Goal: Task Accomplishment & Management: Manage account settings

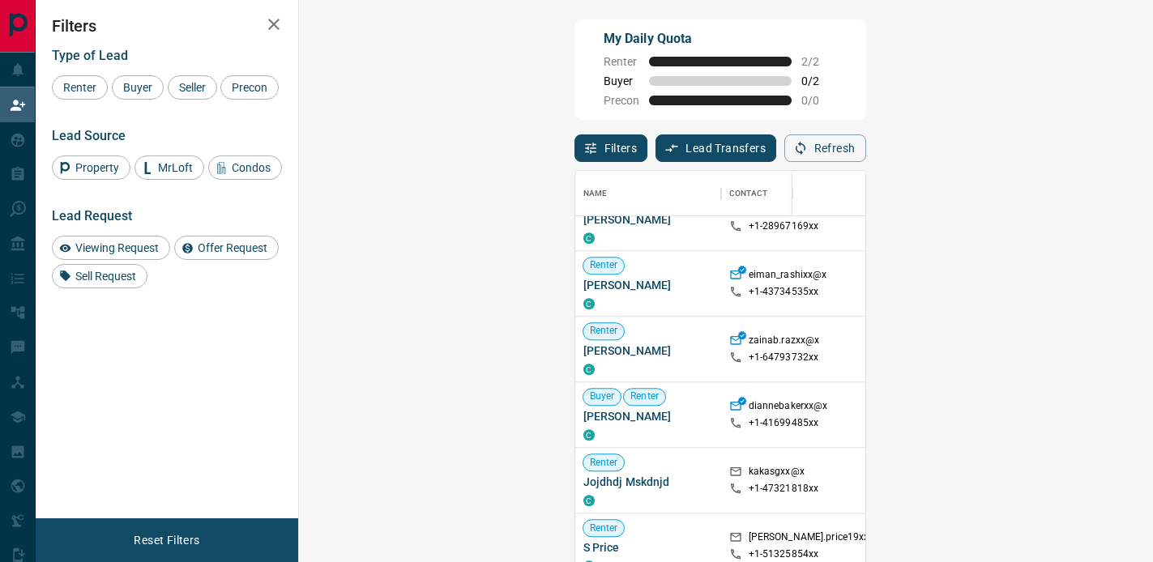
scroll to position [1715, 0]
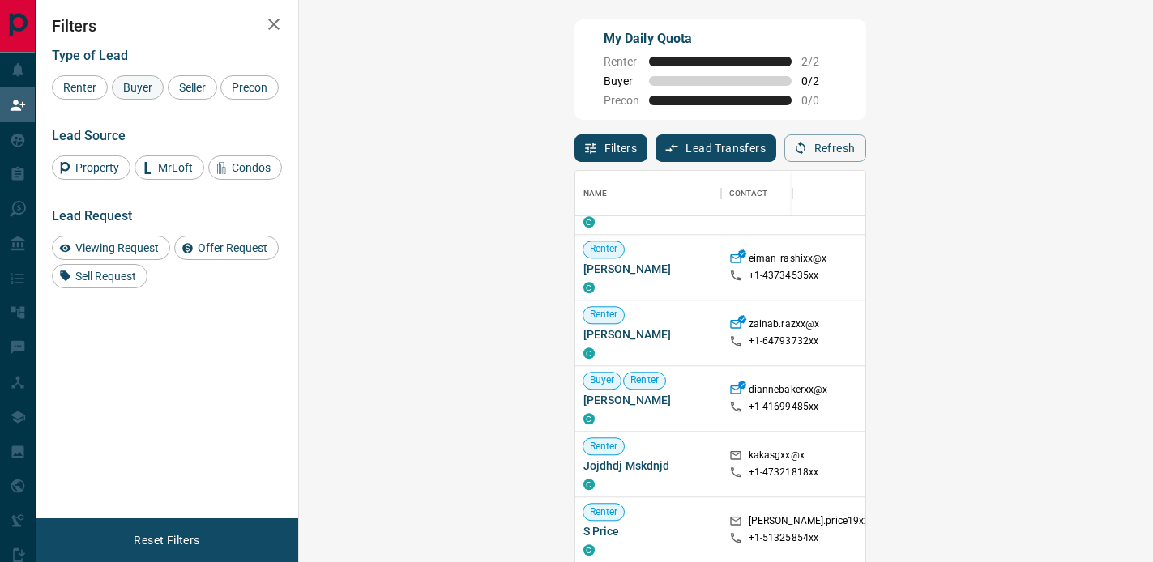
click at [139, 85] on span "Buyer" at bounding box center [138, 87] width 41 height 13
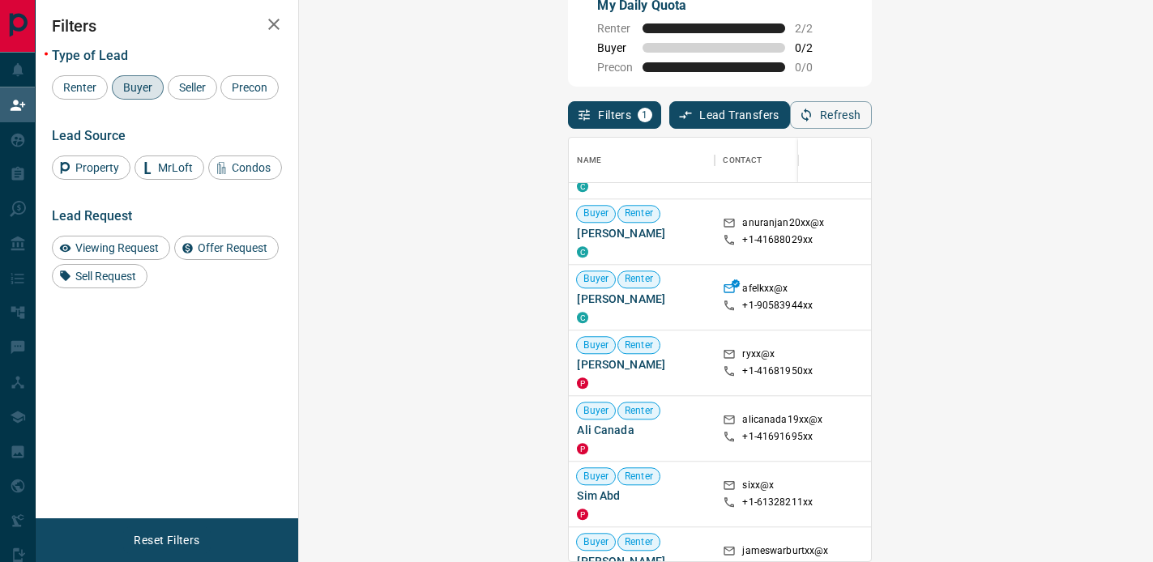
scroll to position [17974, 0]
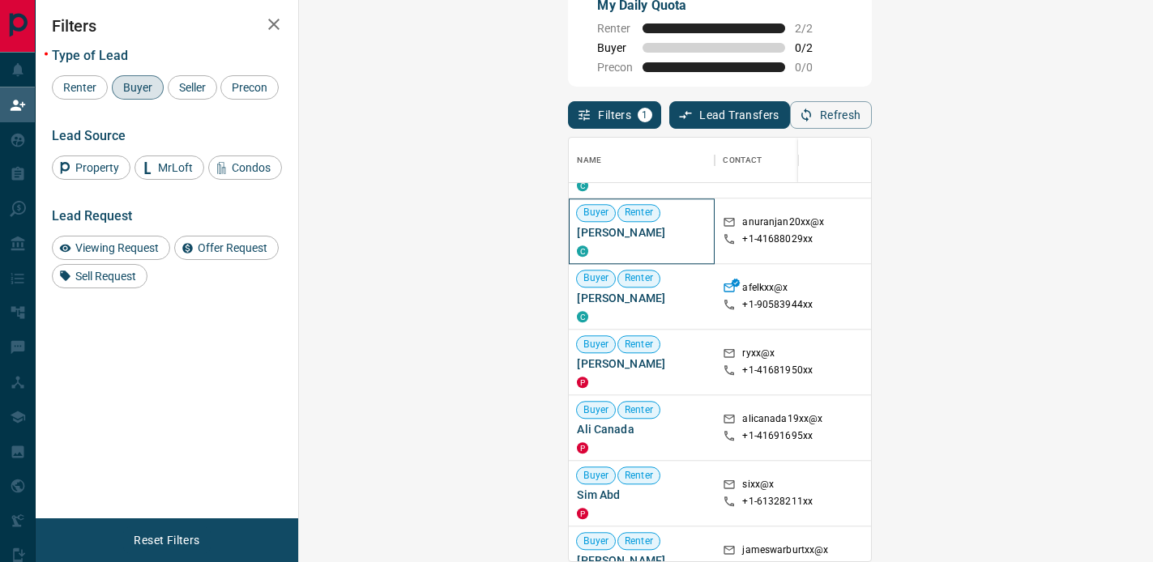
drag, startPoint x: 314, startPoint y: 232, endPoint x: 406, endPoint y: 230, distance: 91.6
click at [569, 230] on div "Buyer Renter [PERSON_NAME]" at bounding box center [642, 232] width 146 height 66
copy span "[PERSON_NAME]"
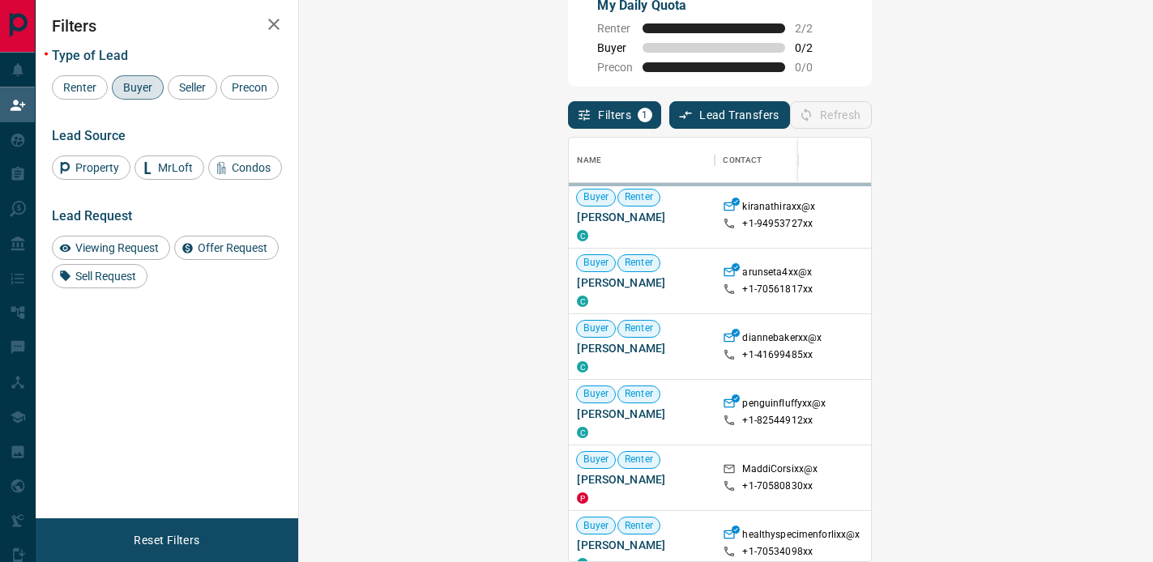
scroll to position [424, 819]
click at [845, 438] on div at bounding box center [889, 413] width 89 height 66
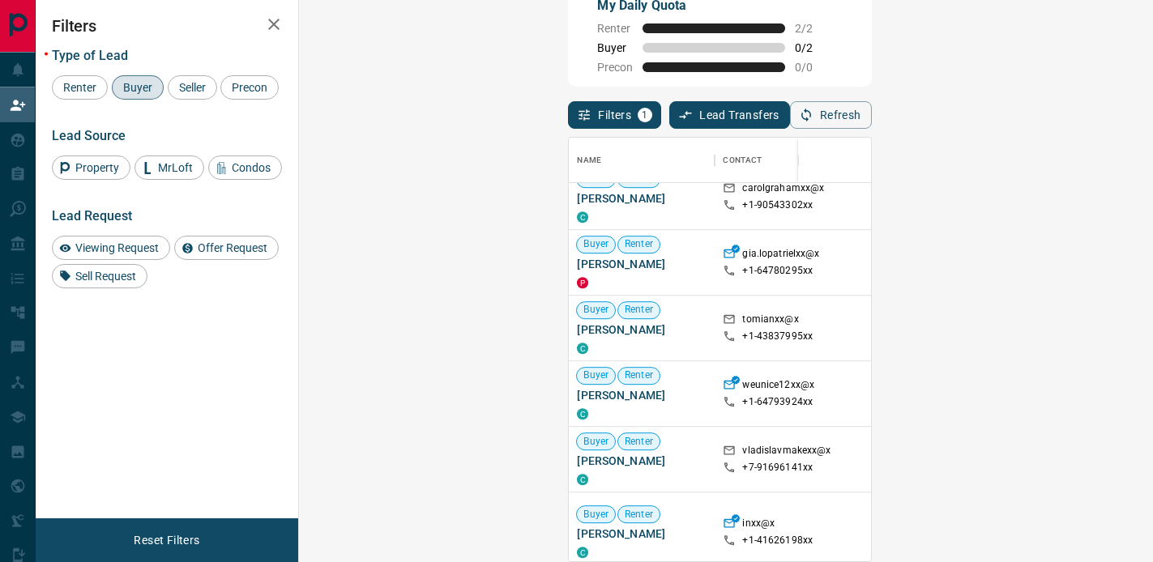
scroll to position [26176, 0]
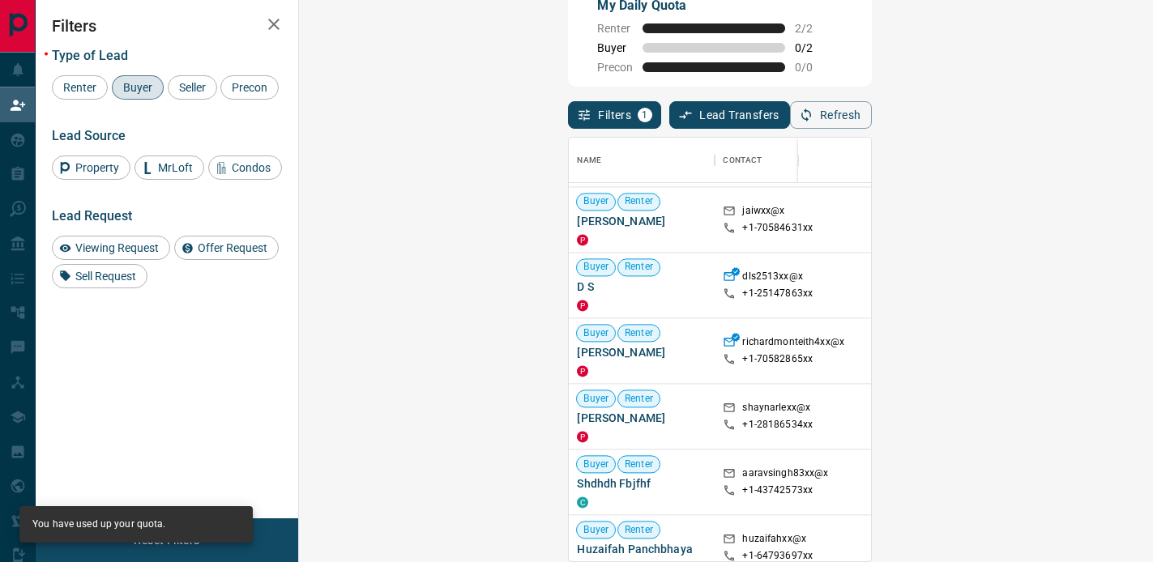
scroll to position [27161, 0]
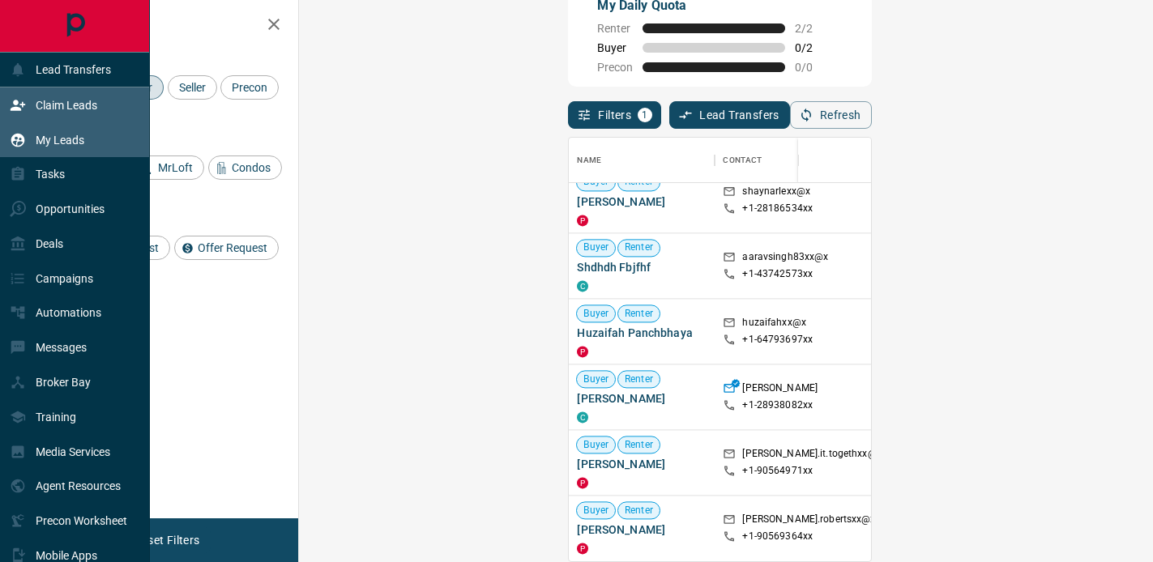
click at [79, 151] on div "My Leads" at bounding box center [47, 139] width 75 height 27
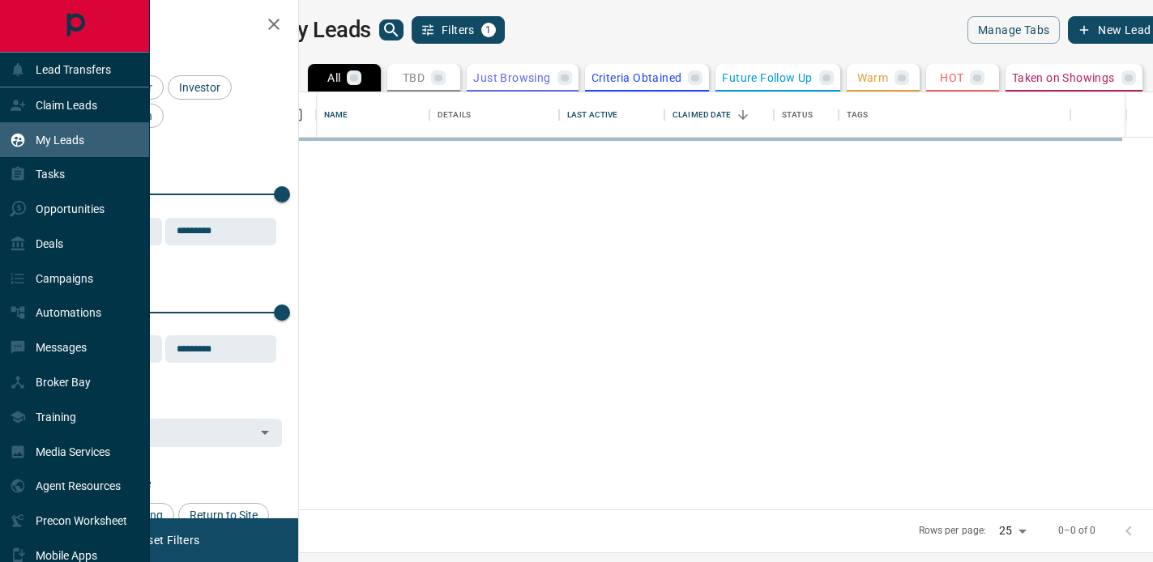
scroll to position [417, 847]
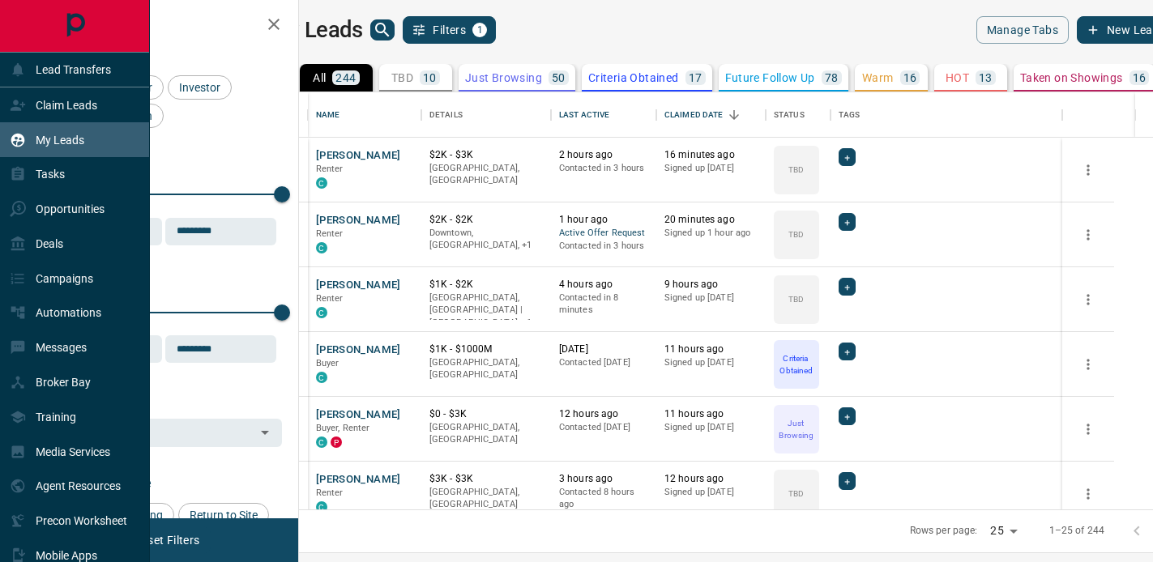
click at [91, 135] on div "My Leads" at bounding box center [75, 139] width 150 height 35
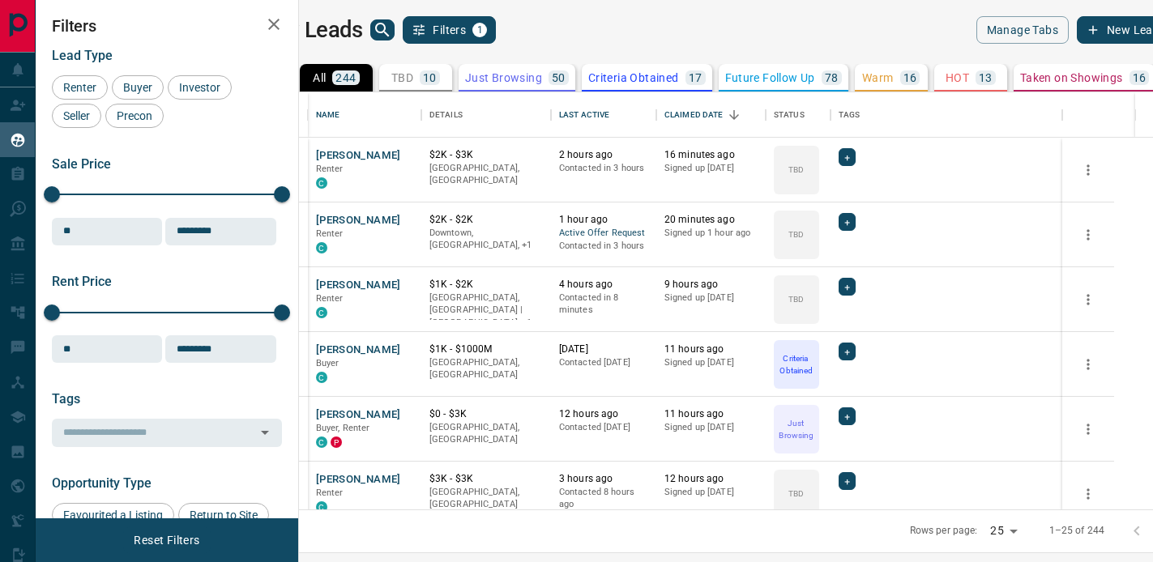
scroll to position [0, 275]
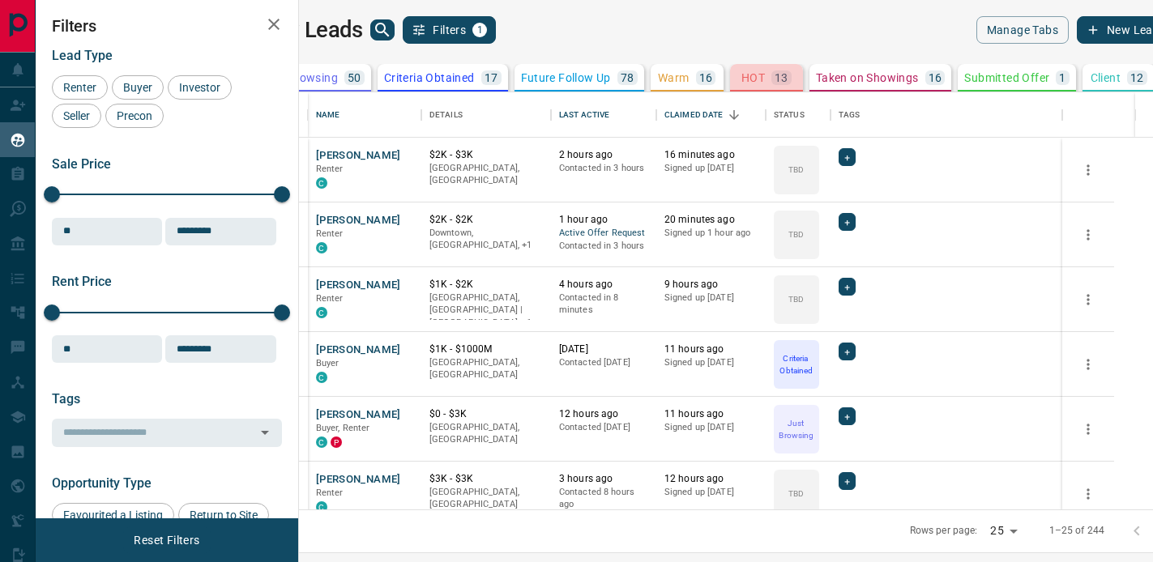
click at [730, 69] on button "HOT 13" at bounding box center [766, 78] width 73 height 28
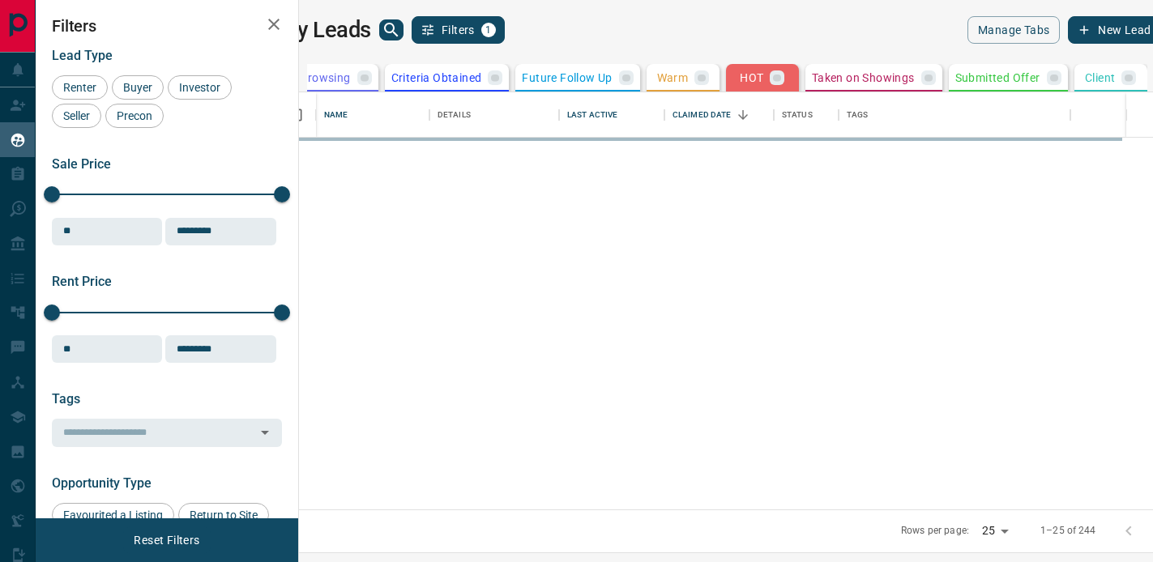
scroll to position [0, 256]
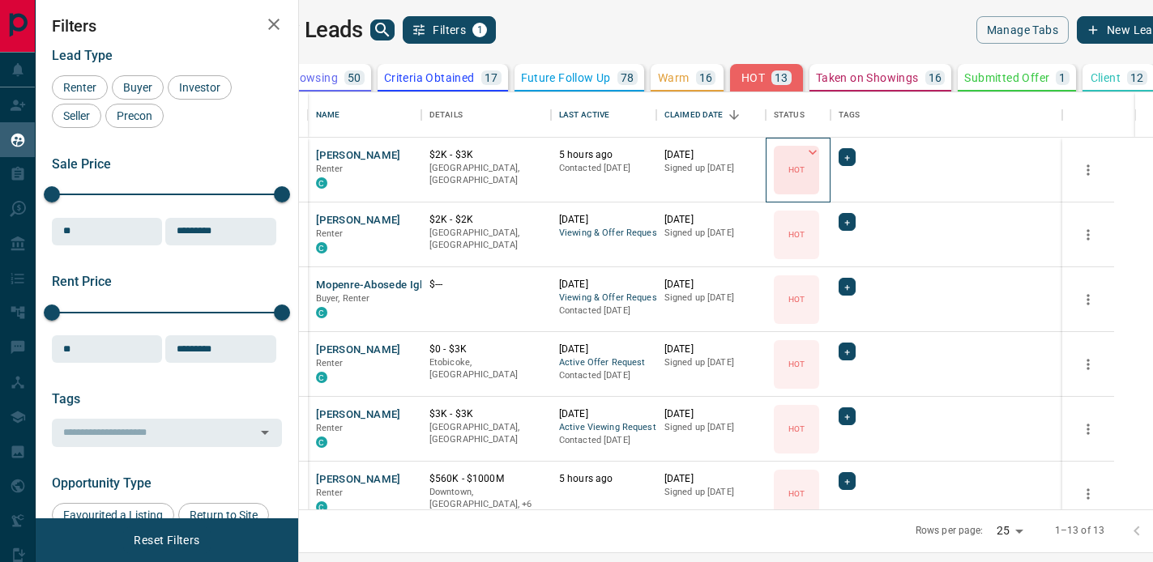
click at [821, 151] on icon at bounding box center [813, 152] width 16 height 16
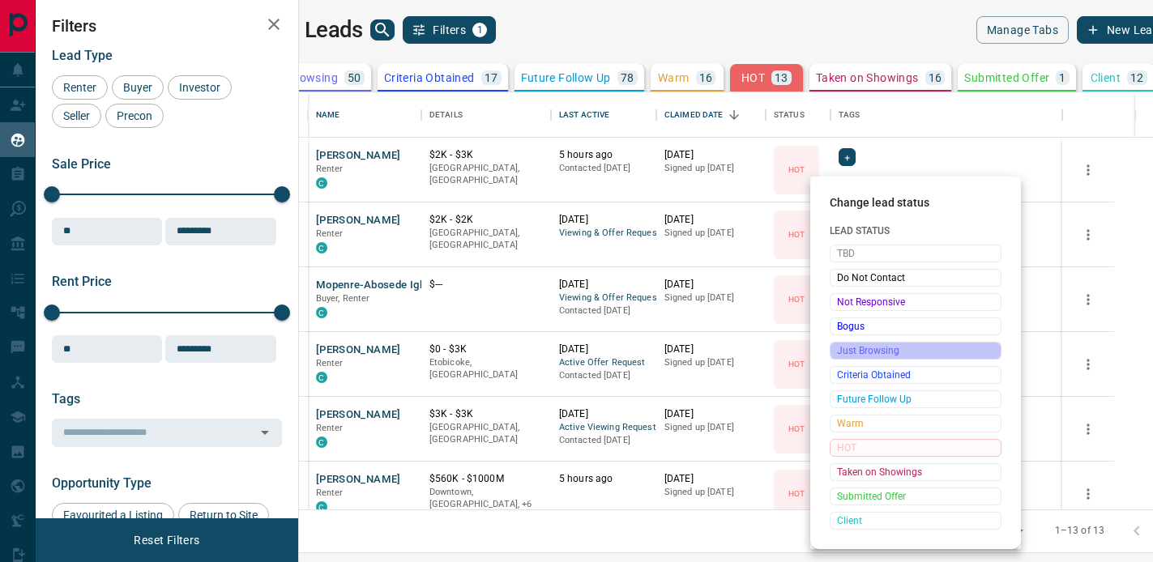
click at [895, 353] on span "Just Browsing" at bounding box center [915, 351] width 157 height 16
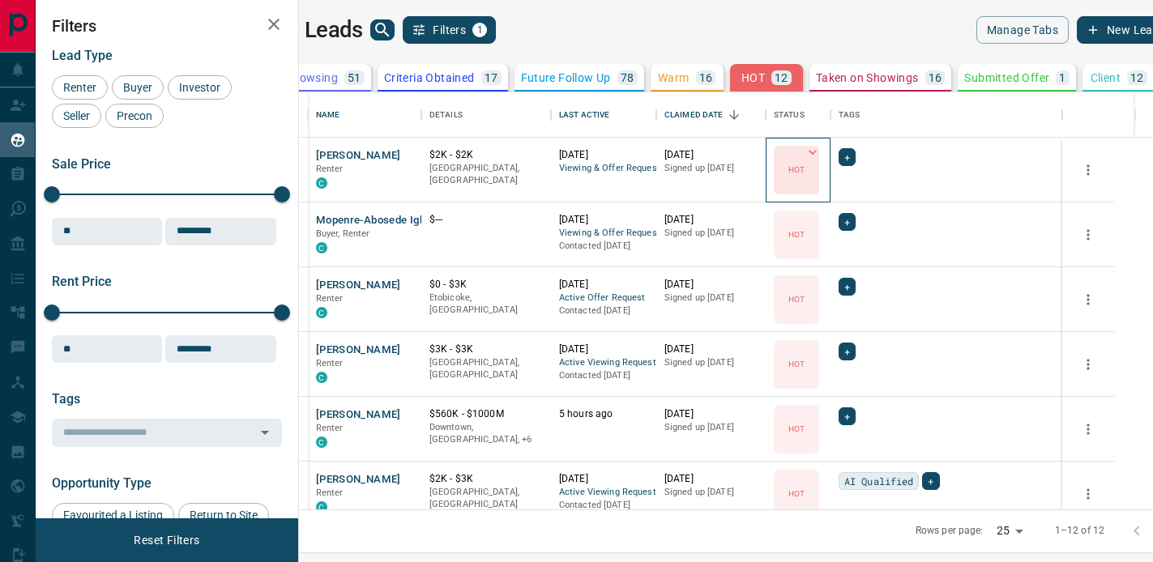
click at [817, 150] on icon at bounding box center [813, 152] width 8 height 5
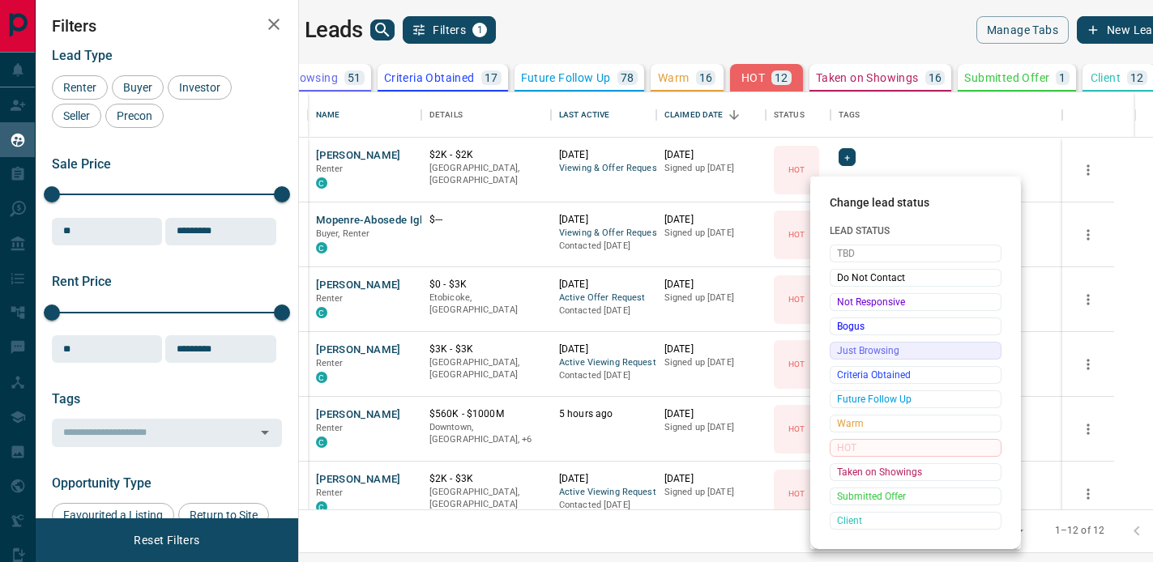
click at [890, 354] on span "Just Browsing" at bounding box center [915, 351] width 157 height 16
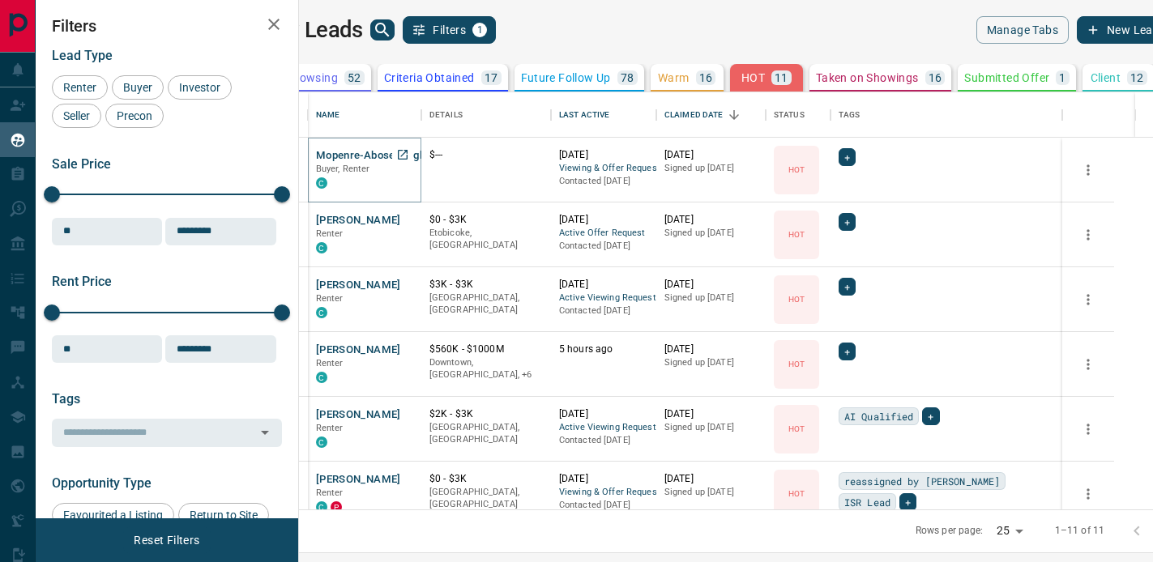
click at [398, 157] on button "Mopenre-Abosede Igbasanmi" at bounding box center [388, 155] width 145 height 15
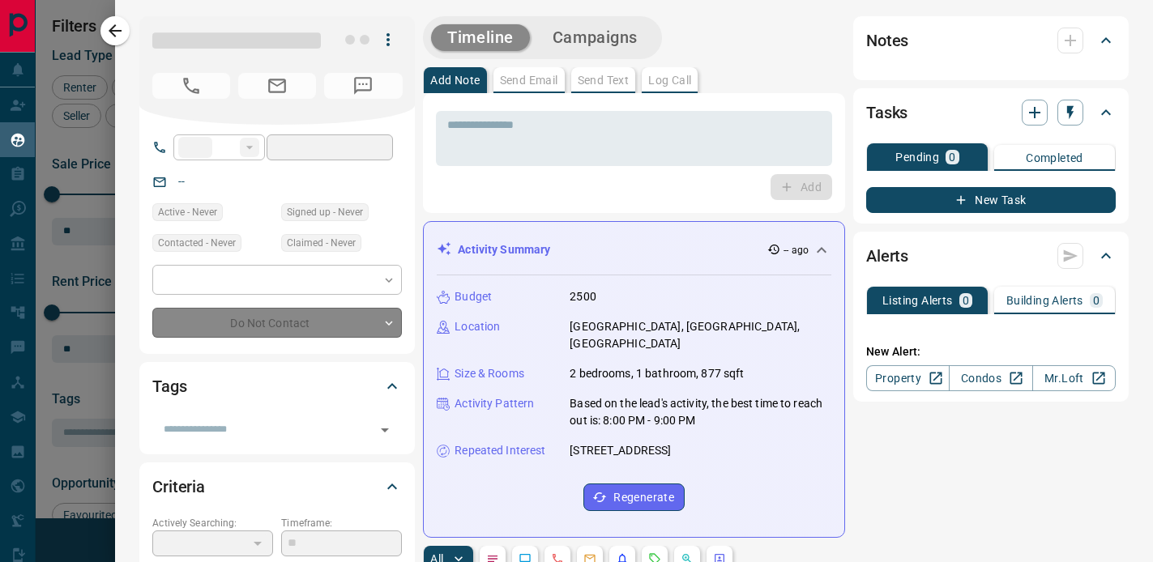
type input "**"
type input "**********"
type input "*"
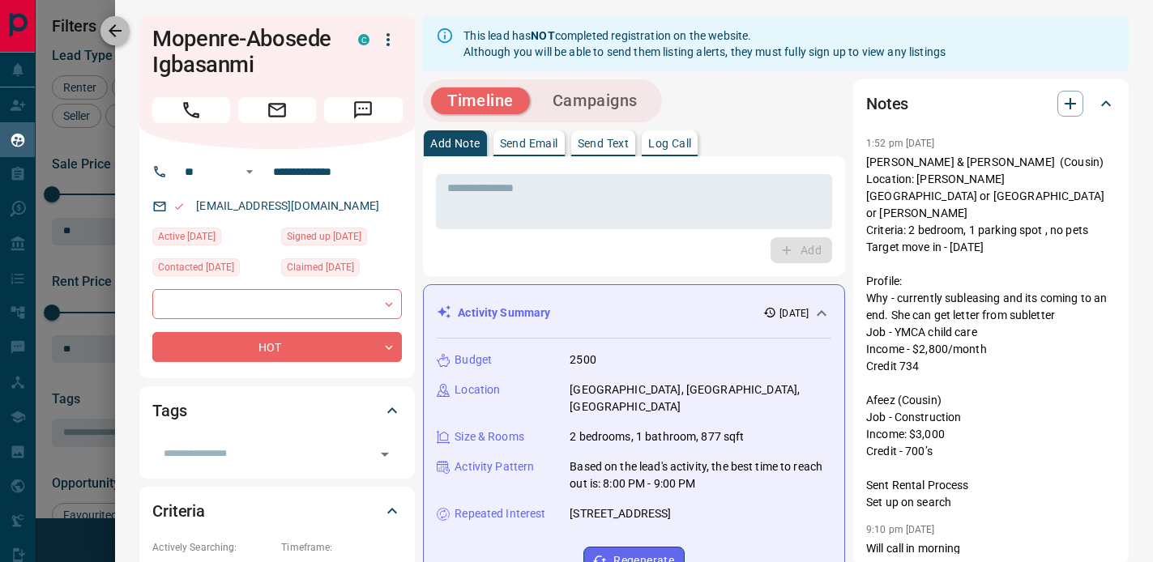
click at [119, 24] on icon "button" at bounding box center [114, 30] width 19 height 19
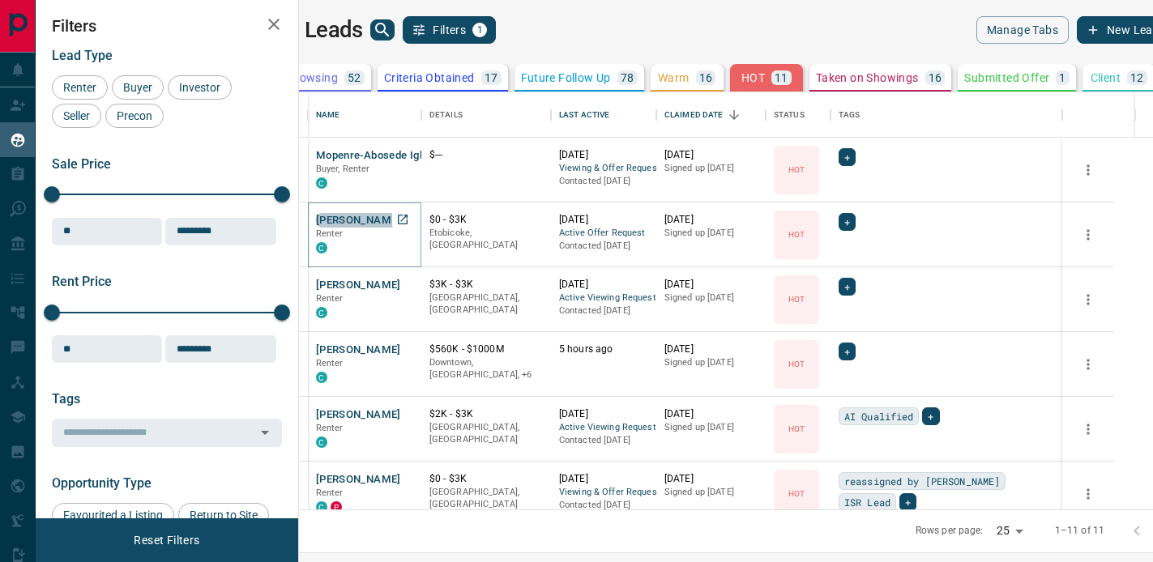
click at [384, 218] on button "[PERSON_NAME]" at bounding box center [358, 220] width 85 height 15
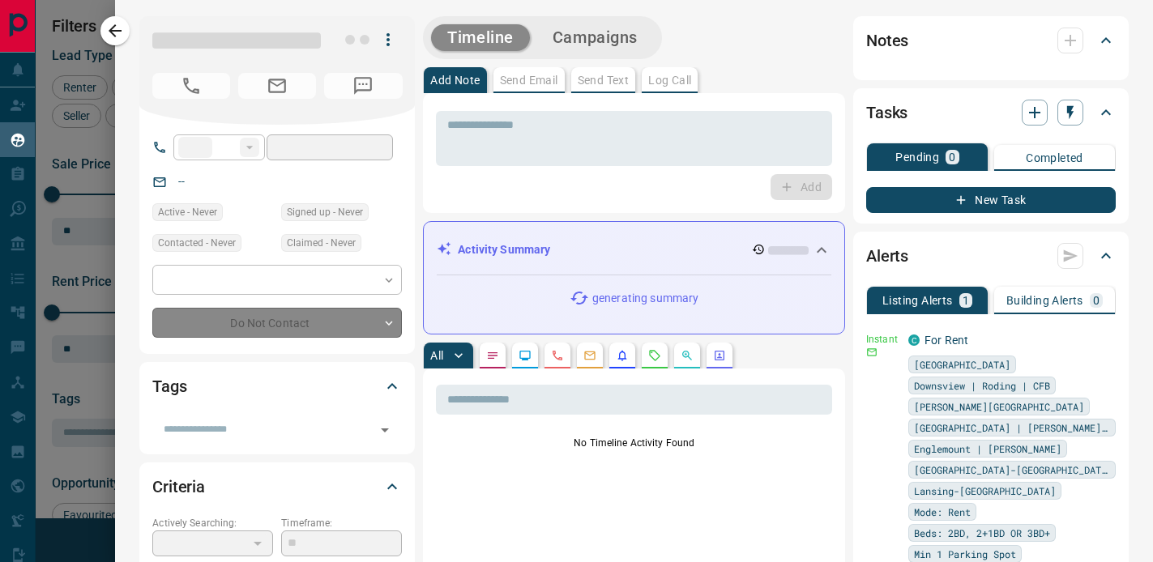
type input "**"
type input "**********"
type input "*"
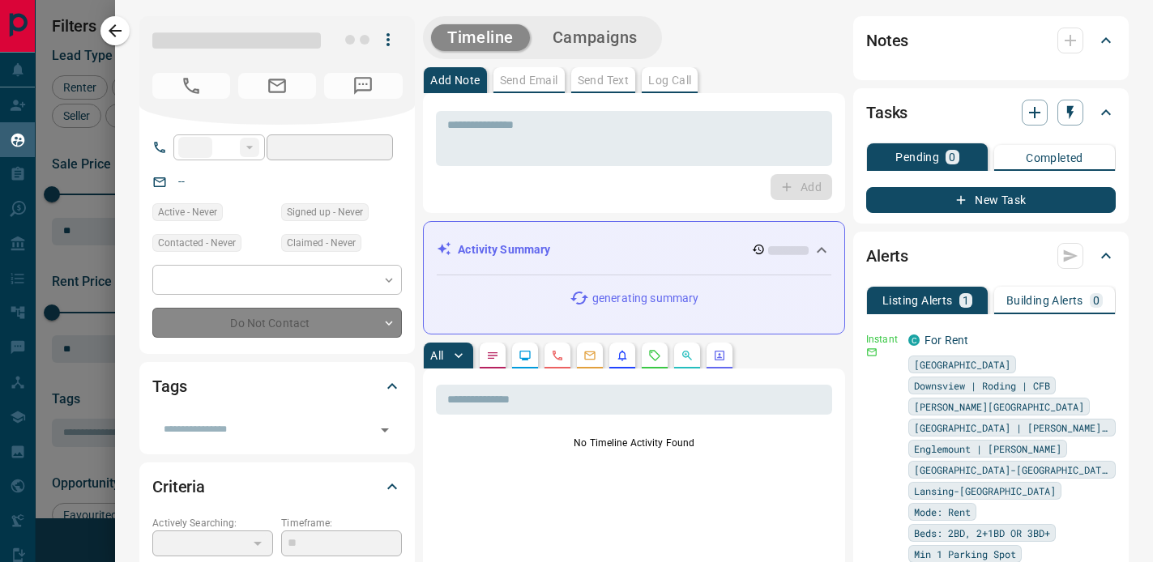
type input "**********"
type input "*******"
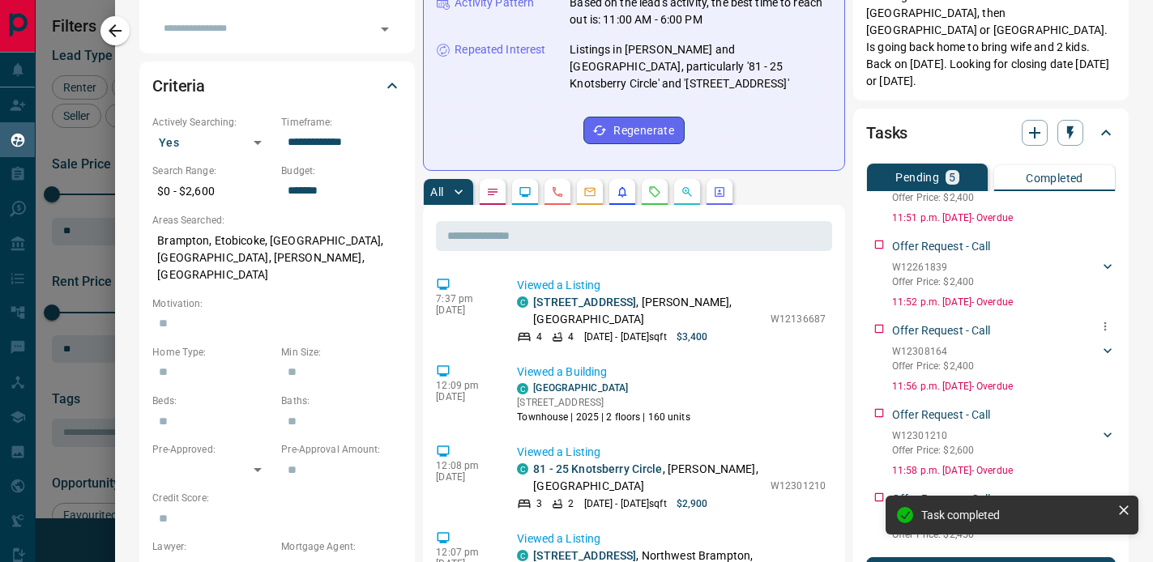
scroll to position [65, 0]
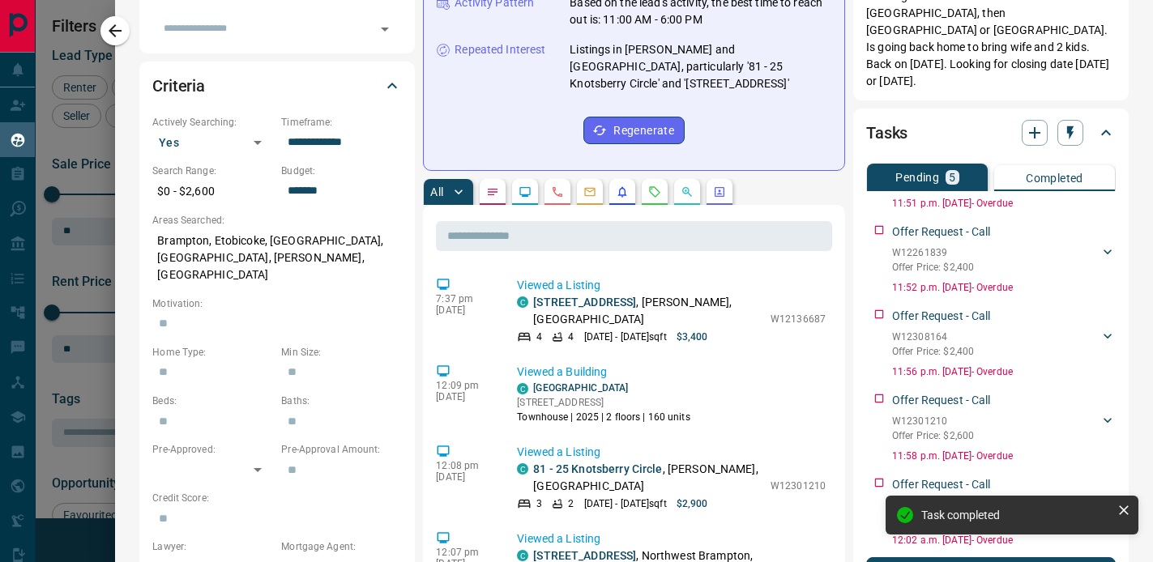
click at [655, 191] on icon "Requests" at bounding box center [654, 192] width 13 height 13
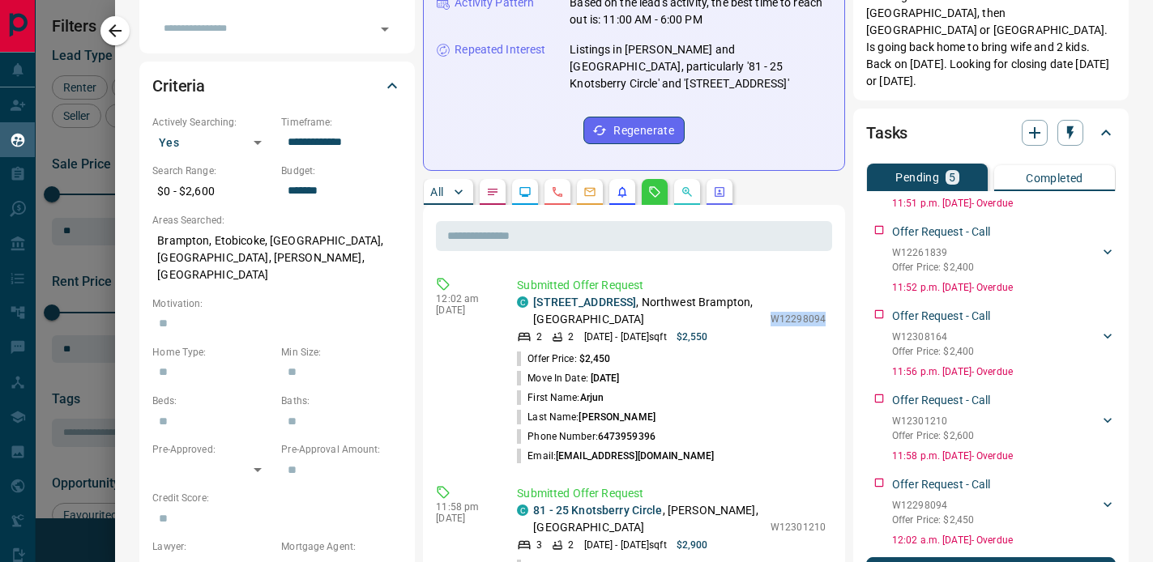
drag, startPoint x: 775, startPoint y: 316, endPoint x: 836, endPoint y: 323, distance: 61.1
copy p "W12298094"
click at [798, 297] on div "C [STREET_ADDRESS] 2 2 [DATE] - [DATE] sqft $2,550 W12298094" at bounding box center [671, 319] width 309 height 50
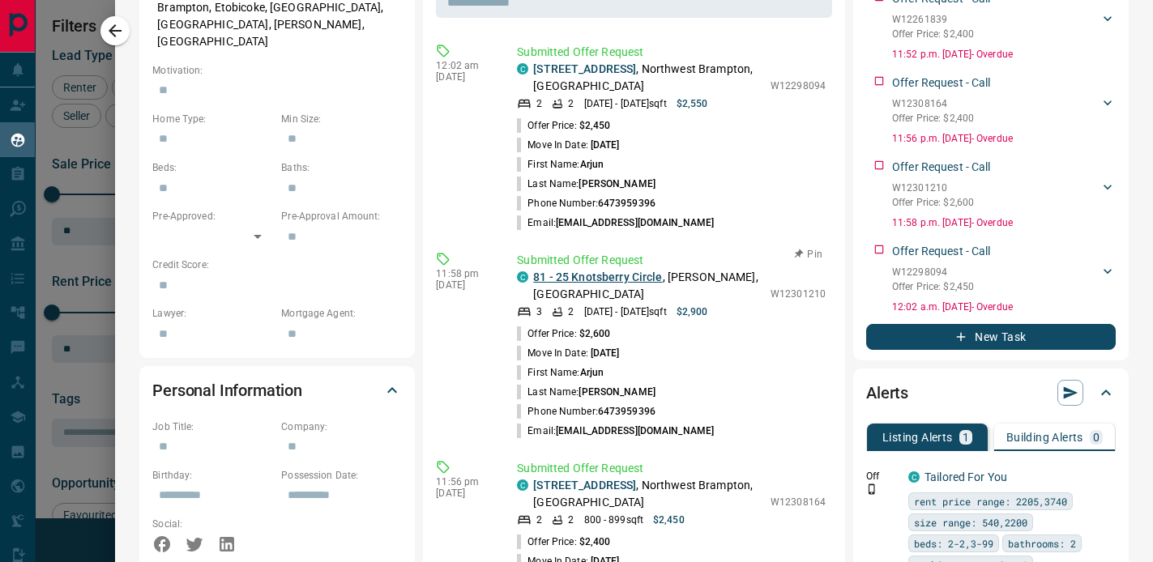
scroll to position [637, 0]
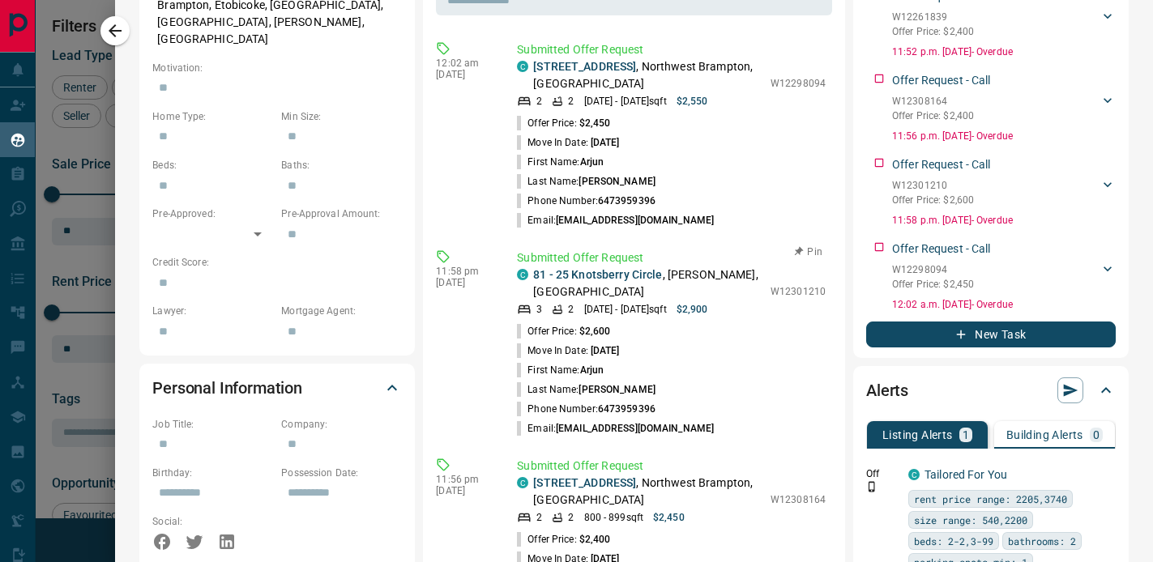
click at [772, 288] on div "C [STREET_ADDRESS][PERSON_NAME] 3 2 [DATE] - [DATE] sqft $2,900 W12301210" at bounding box center [671, 292] width 309 height 50
drag, startPoint x: 773, startPoint y: 290, endPoint x: 828, endPoint y: 295, distance: 55.3
click at [828, 295] on div "Submitted Offer Request C [STREET_ADDRESS][PERSON_NAME] 3 2 [DATE] - [DATE] sqf…" at bounding box center [674, 344] width 315 height 189
copy p "W12301210"
click at [781, 209] on li "Phone Number: [PHONE_NUMBER]" at bounding box center [671, 200] width 309 height 19
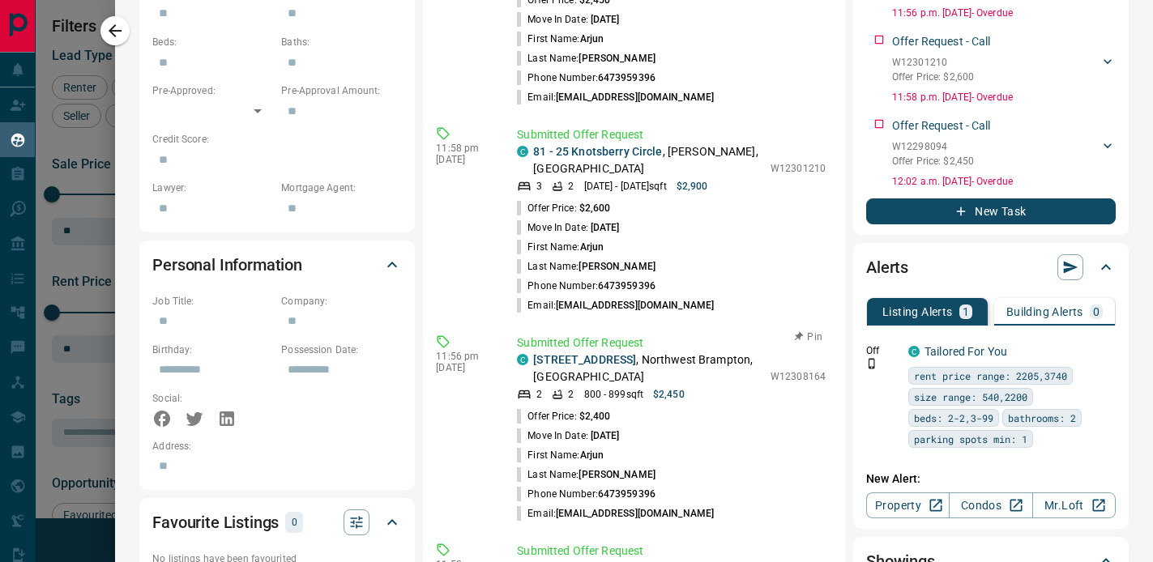
scroll to position [764, 0]
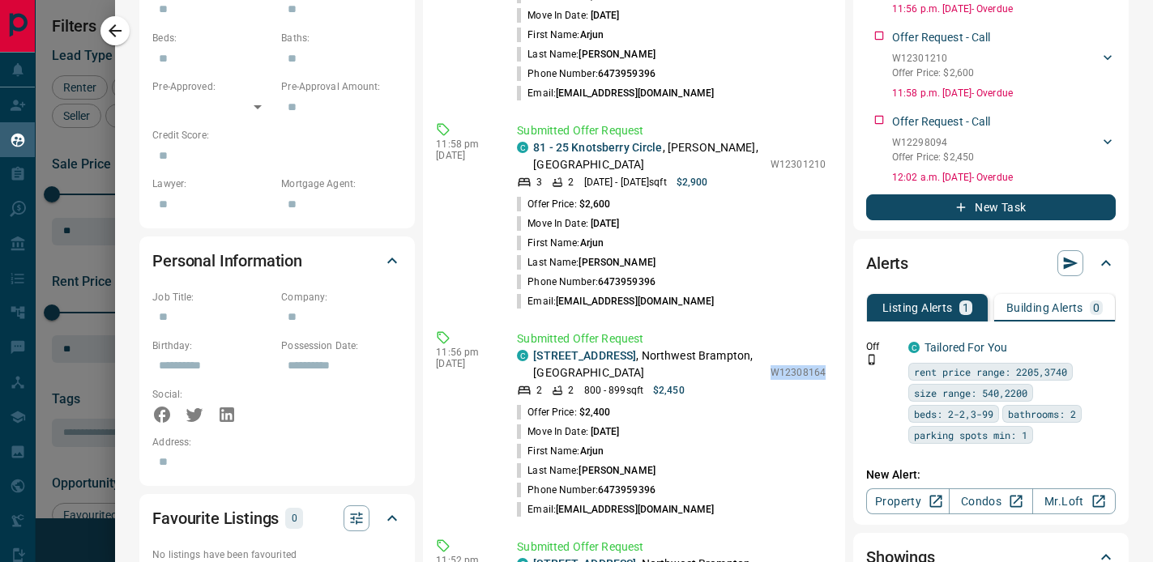
drag, startPoint x: 776, startPoint y: 372, endPoint x: 836, endPoint y: 374, distance: 60.0
click at [836, 374] on div "​ 12:02 am [DATE] Submitted Offer Request C [STREET_ADDRESS] 2 2 [DATE] - [DATE…" at bounding box center [634, 484] width 422 height 1285
copy p "W12308164"
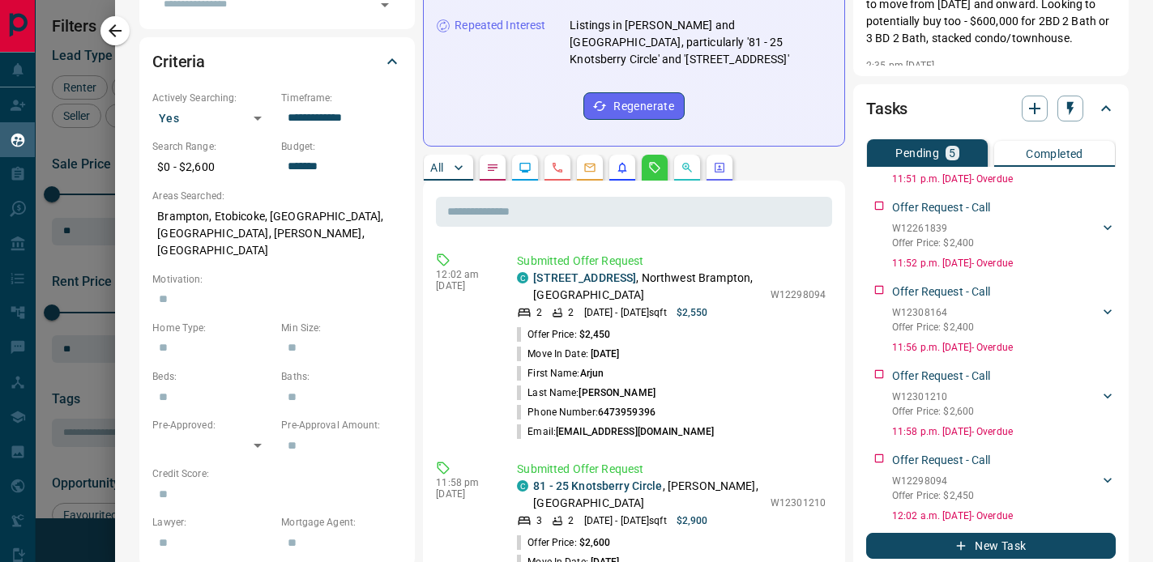
scroll to position [0, 0]
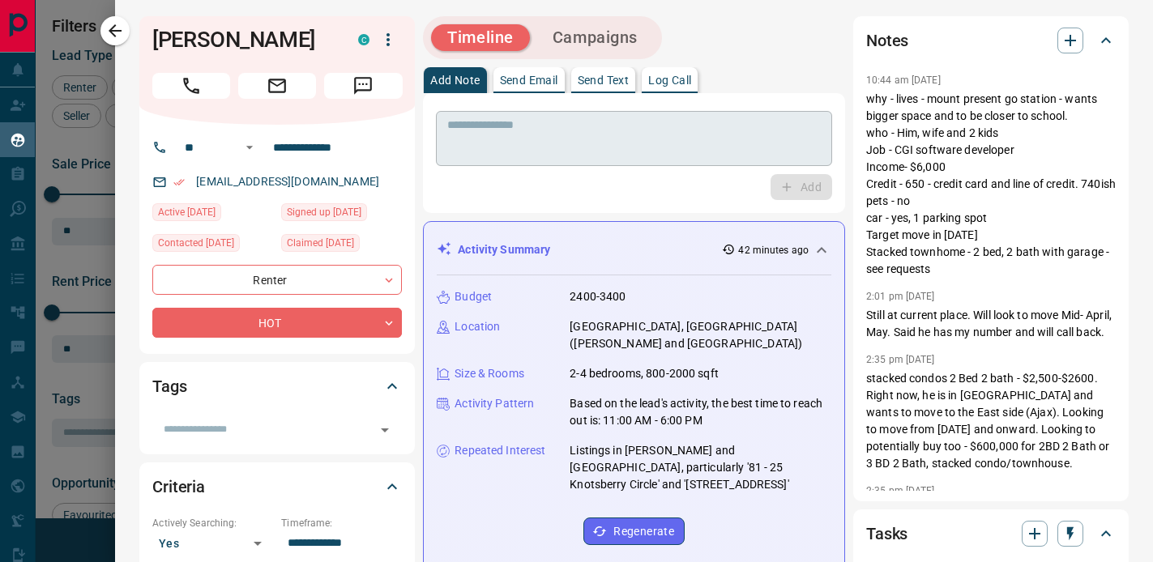
click at [523, 131] on textarea at bounding box center [634, 138] width 374 height 41
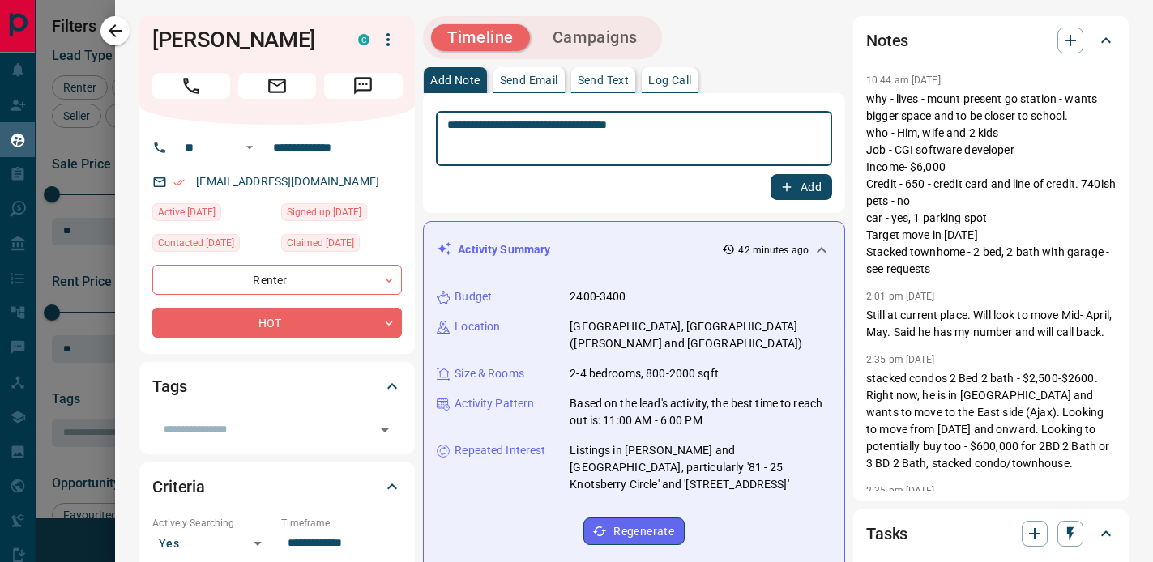
click at [457, 123] on textarea "**********" at bounding box center [634, 138] width 374 height 41
type textarea "**********"
click at [785, 186] on icon "button" at bounding box center [787, 187] width 15 height 15
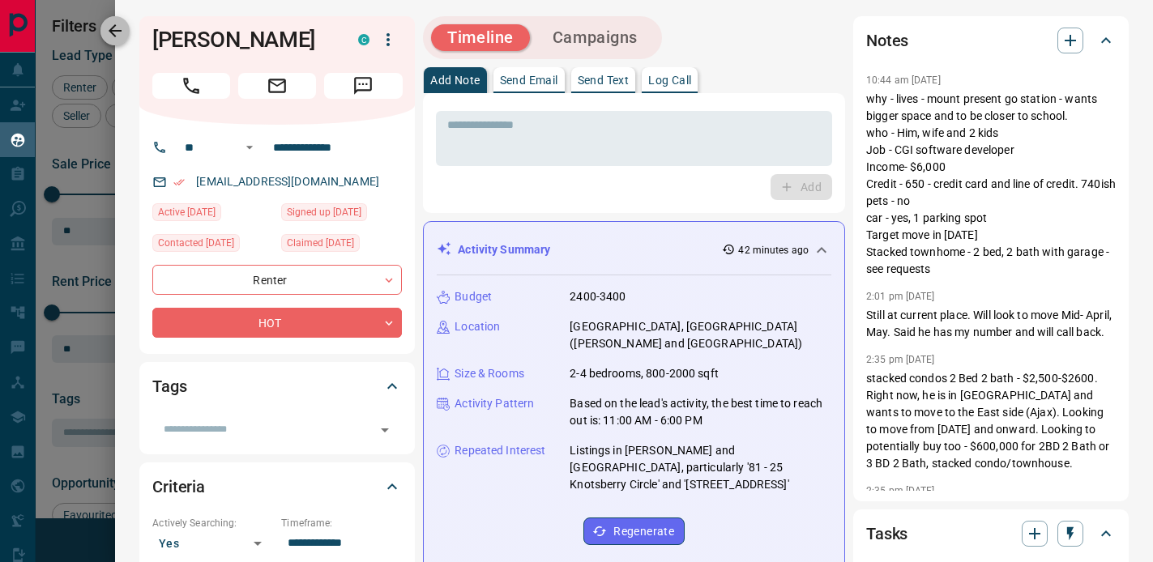
click at [113, 28] on icon "button" at bounding box center [115, 30] width 13 height 13
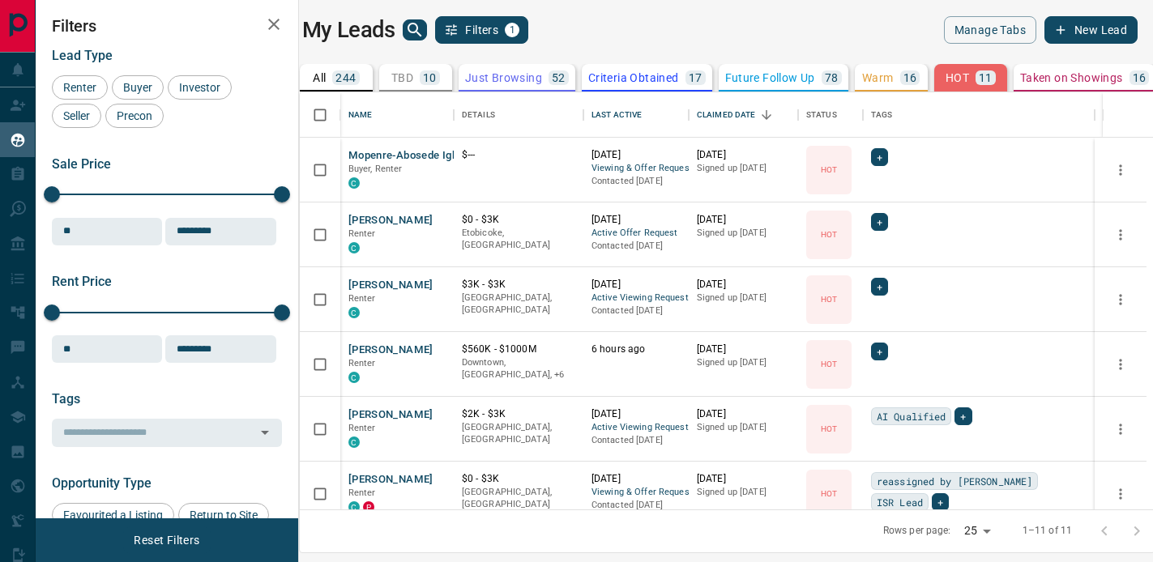
click at [425, 82] on div "10" at bounding box center [430, 78] width 20 height 15
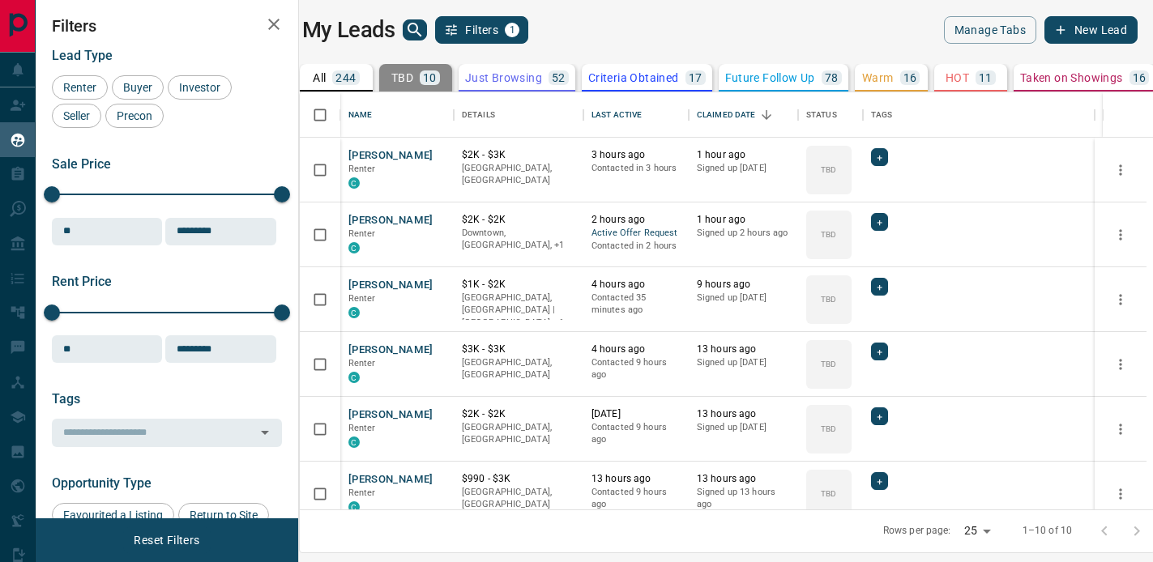
click at [522, 77] on p "Just Browsing" at bounding box center [503, 77] width 77 height 11
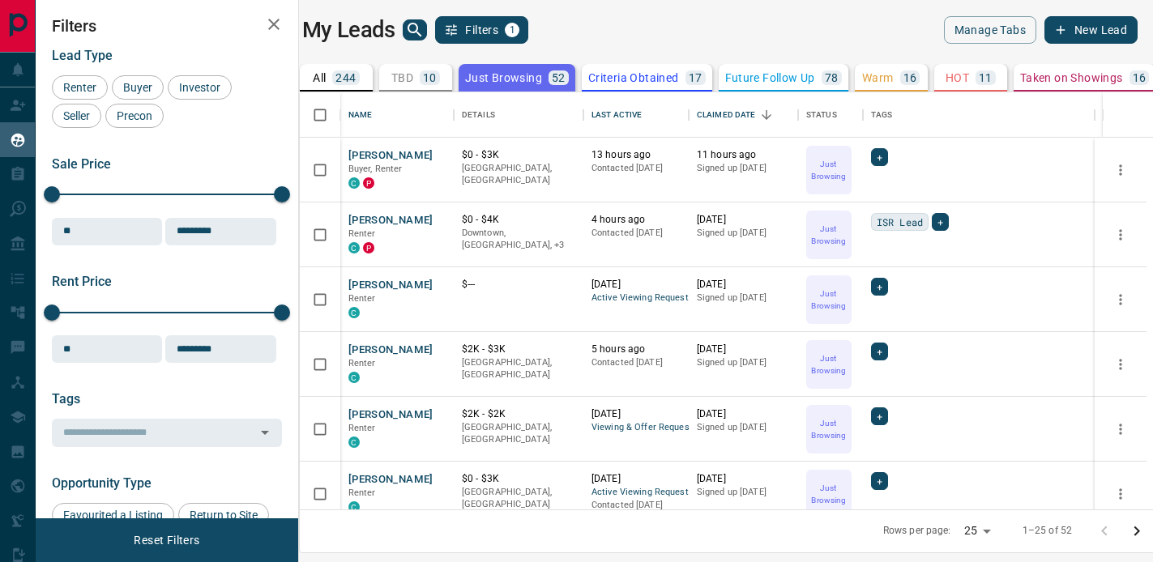
click at [432, 79] on p "10" at bounding box center [430, 77] width 14 height 11
